Goal: Task Accomplishment & Management: Manage account settings

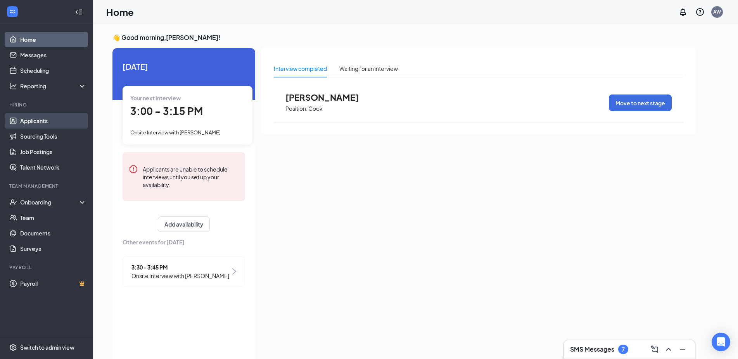
click at [35, 119] on link "Applicants" at bounding box center [53, 121] width 66 height 16
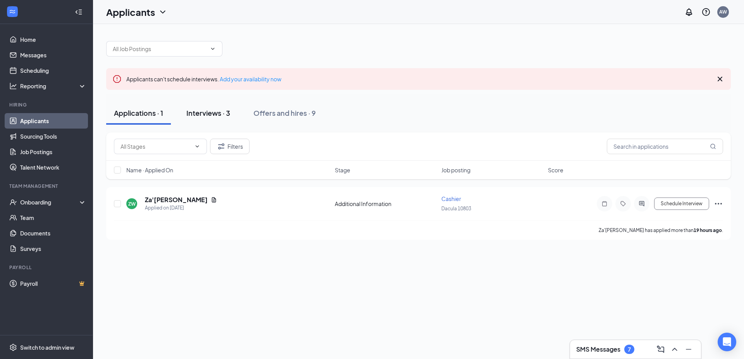
click at [204, 113] on div "Interviews · 3" at bounding box center [208, 113] width 44 height 10
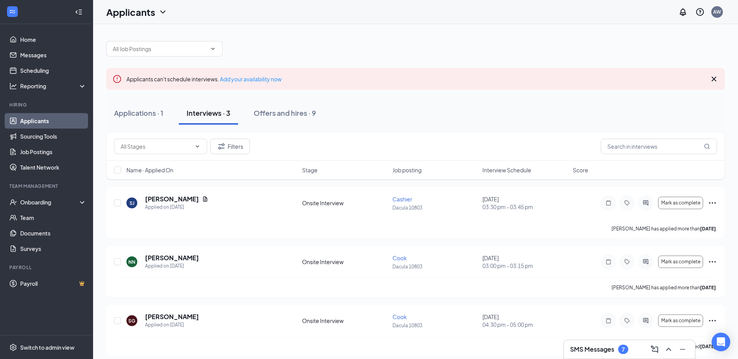
scroll to position [6, 0]
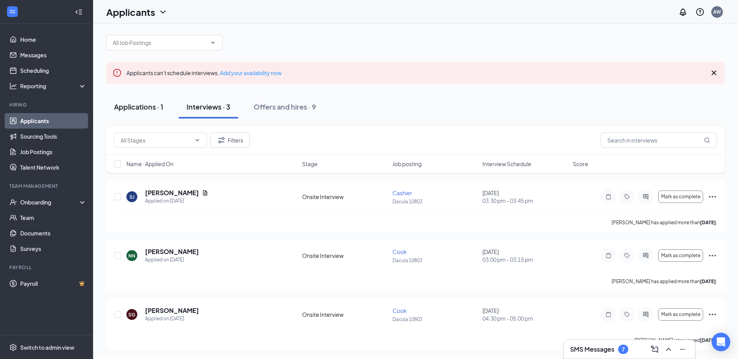
click at [143, 115] on button "Applications · 1" at bounding box center [138, 106] width 65 height 23
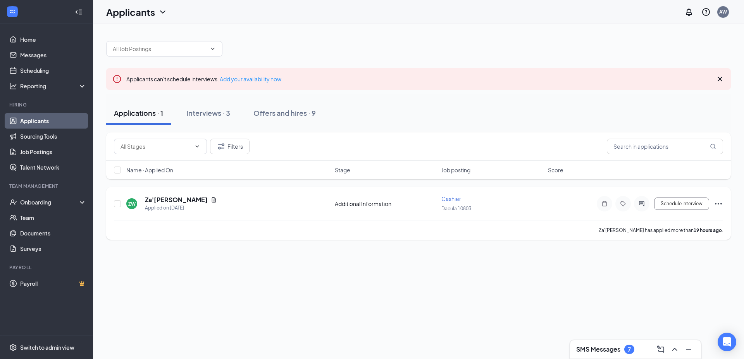
click at [212, 202] on icon "Document" at bounding box center [214, 199] width 4 height 5
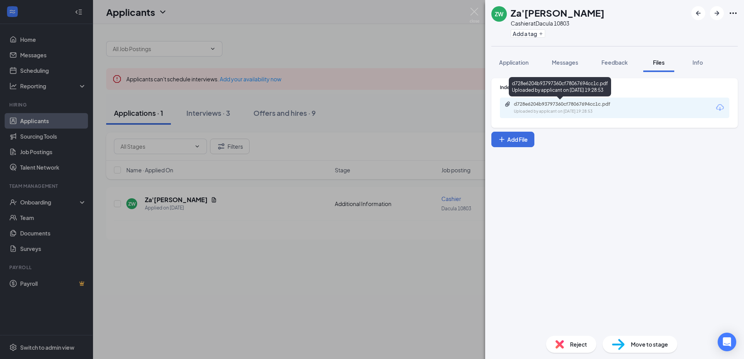
click at [557, 113] on div "Uploaded by applicant on [DATE] 19:28:53" at bounding box center [572, 112] width 116 height 6
click at [476, 15] on img at bounding box center [475, 15] width 10 height 15
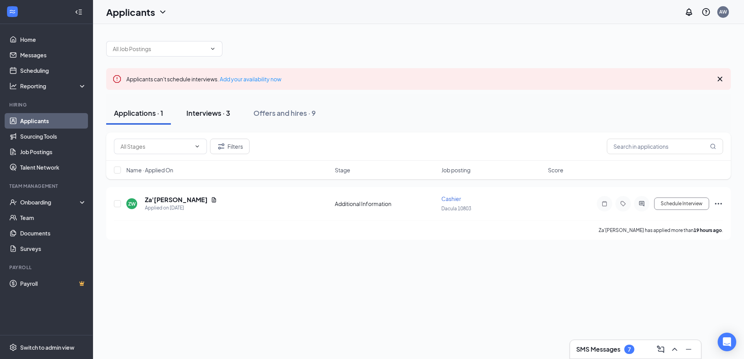
click at [228, 121] on button "Interviews · 3" at bounding box center [208, 113] width 59 height 23
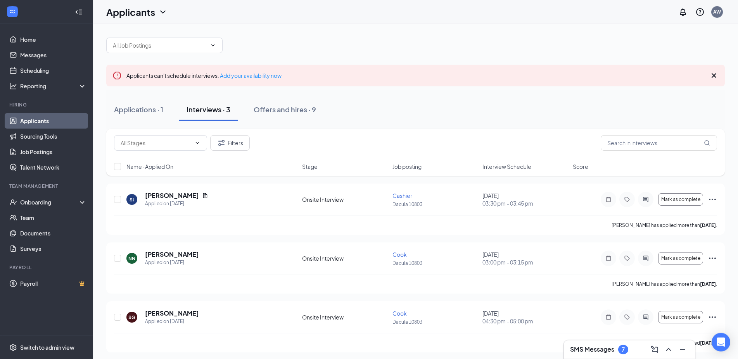
scroll to position [6, 0]
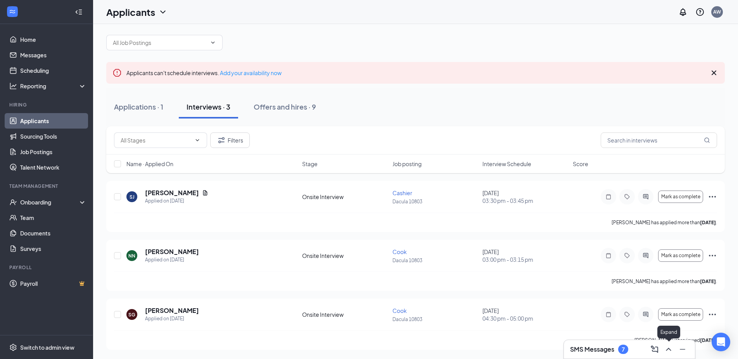
click at [671, 352] on icon "ChevronUp" at bounding box center [668, 349] width 9 height 9
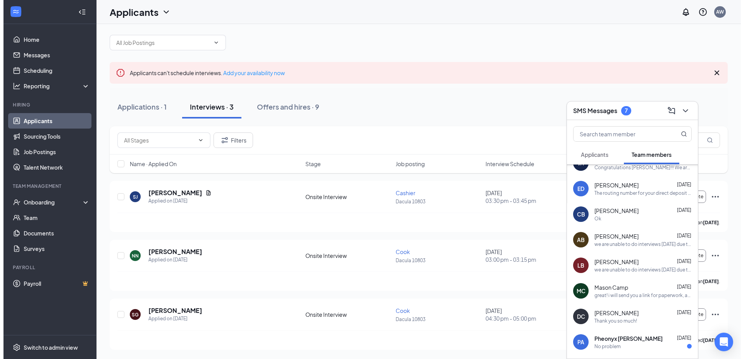
scroll to position [0, 0]
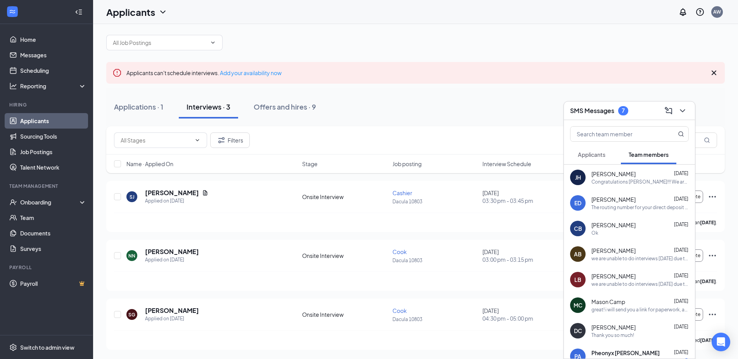
click at [588, 153] on span "Applicants" at bounding box center [592, 154] width 28 height 7
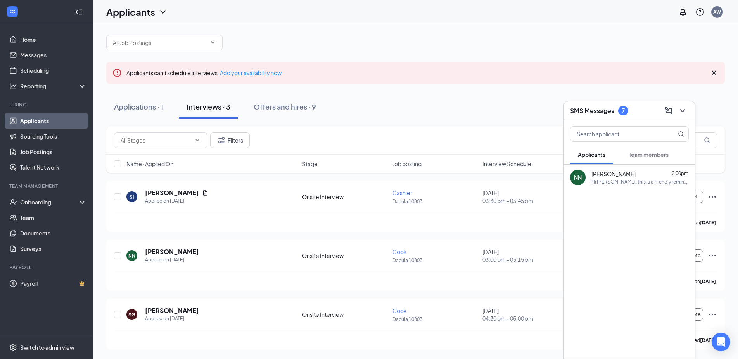
click at [645, 158] on div "Team members" at bounding box center [648, 155] width 40 height 8
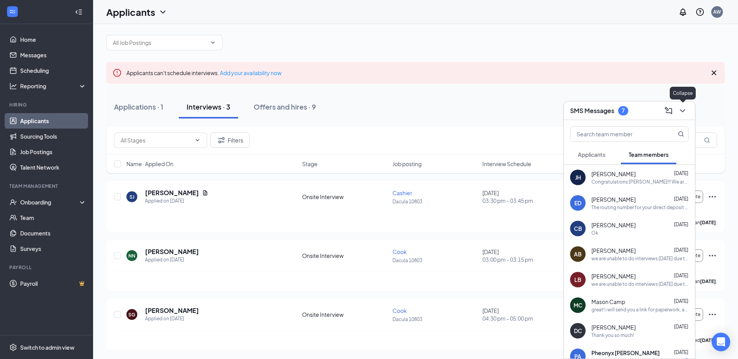
click at [680, 109] on icon "ChevronDown" at bounding box center [682, 110] width 9 height 9
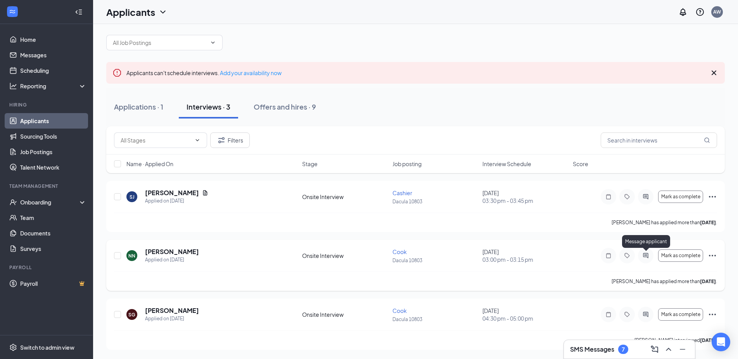
click at [649, 255] on icon "ActiveChat" at bounding box center [645, 256] width 9 height 6
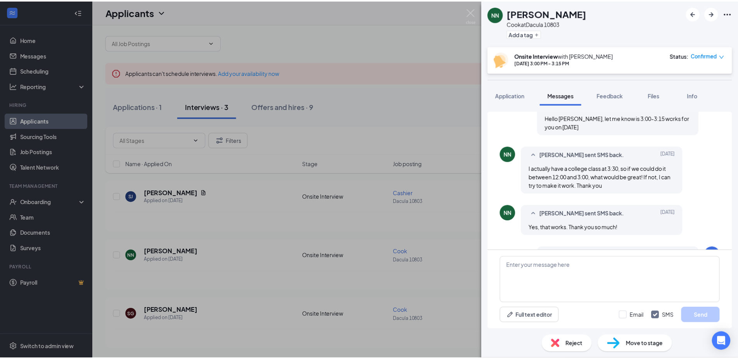
scroll to position [160, 0]
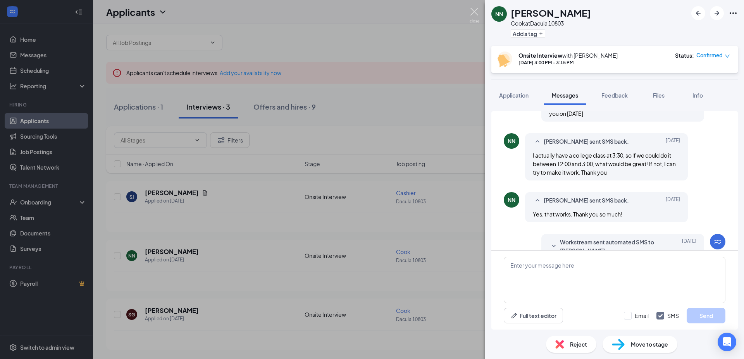
click at [475, 10] on img at bounding box center [475, 15] width 10 height 15
